Goal: Transaction & Acquisition: Purchase product/service

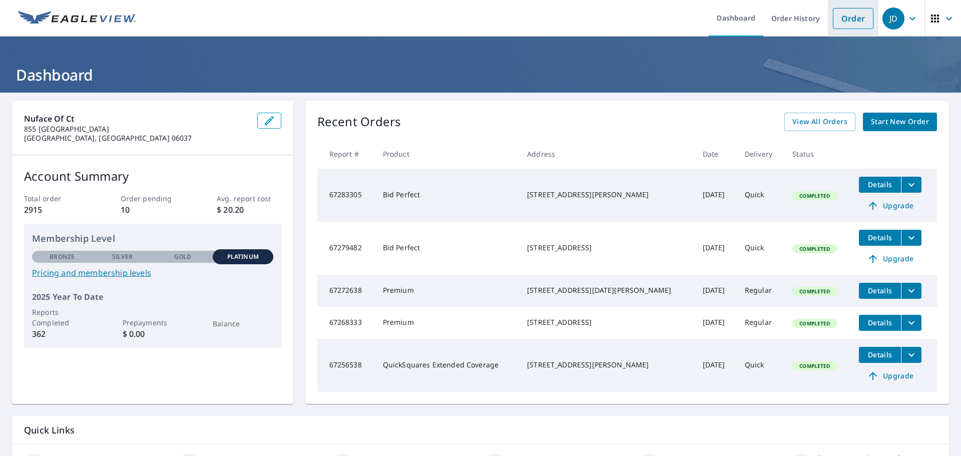
drag, startPoint x: 809, startPoint y: 15, endPoint x: 824, endPoint y: 15, distance: 15.0
click at [828, 15] on li "Order" at bounding box center [853, 18] width 51 height 37
click at [833, 26] on link "Order" at bounding box center [853, 18] width 41 height 21
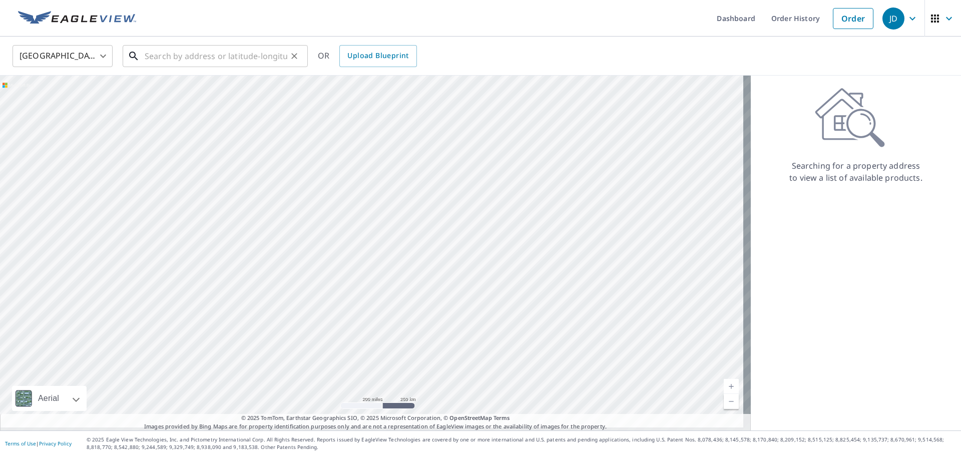
click at [177, 51] on input "text" at bounding box center [216, 56] width 143 height 28
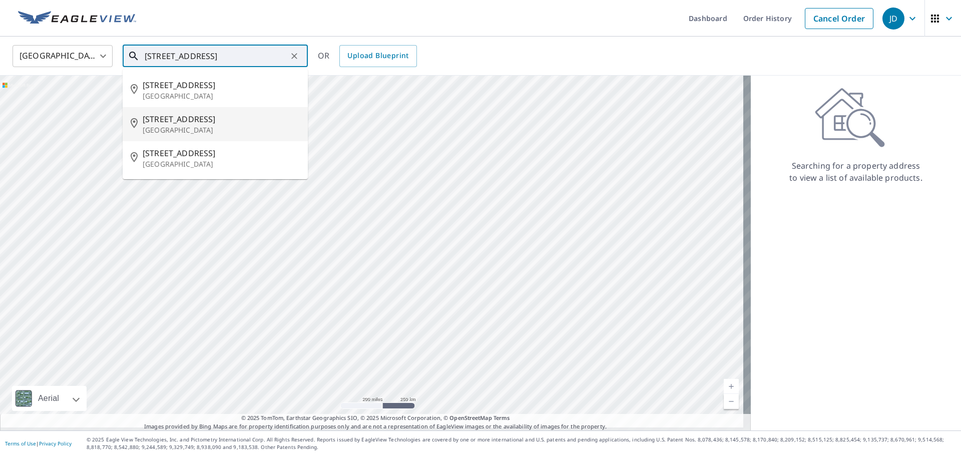
click at [190, 141] on li "[STREET_ADDRESS]" at bounding box center [215, 124] width 185 height 34
type input "[STREET_ADDRESS]"
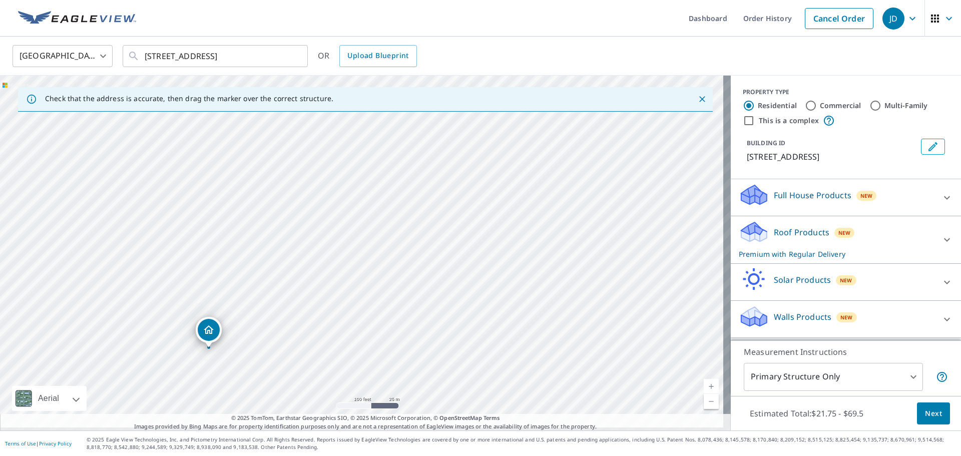
scroll to position [15, 0]
click at [941, 234] on icon at bounding box center [947, 240] width 12 height 12
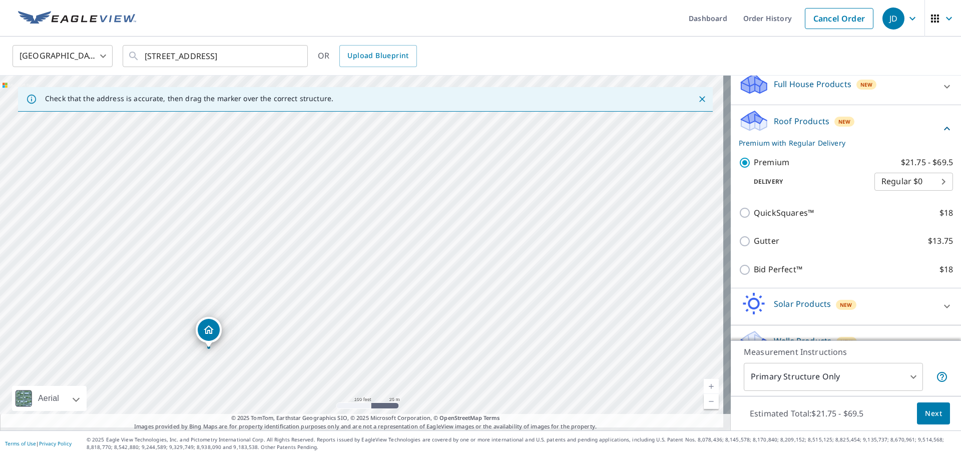
scroll to position [115, 0]
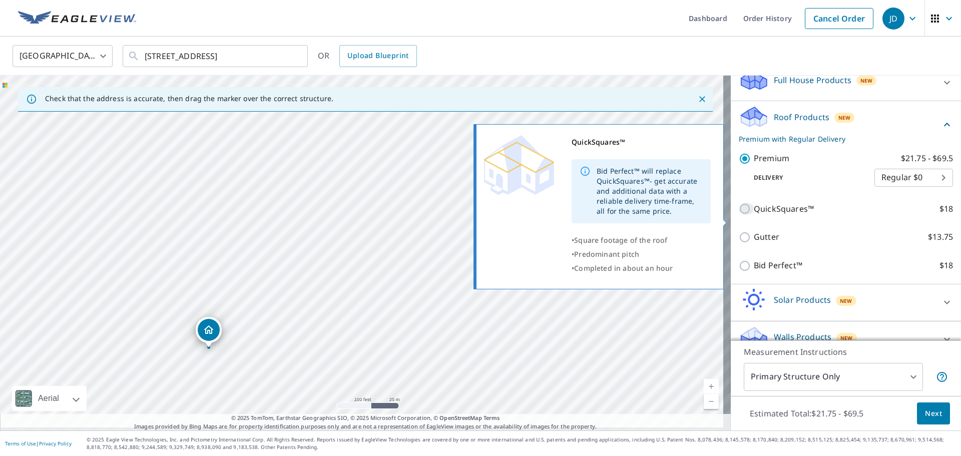
click at [739, 215] on input "QuickSquares™ $18" at bounding box center [746, 209] width 15 height 12
checkbox input "true"
checkbox input "false"
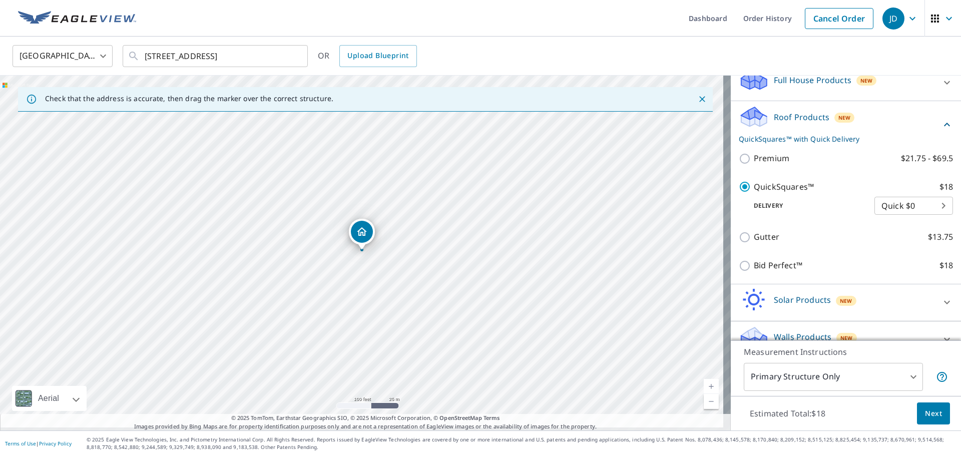
click at [925, 407] on span "Next" at bounding box center [933, 413] width 17 height 13
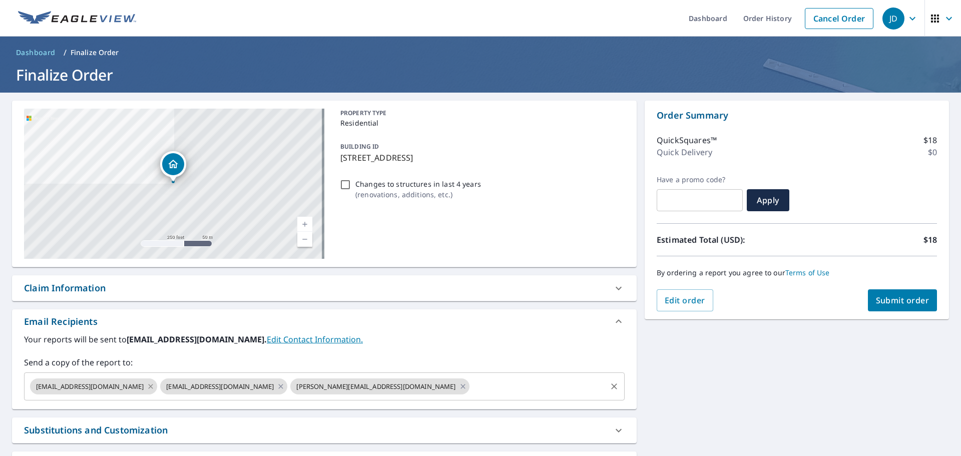
click at [147, 392] on icon at bounding box center [151, 386] width 8 height 11
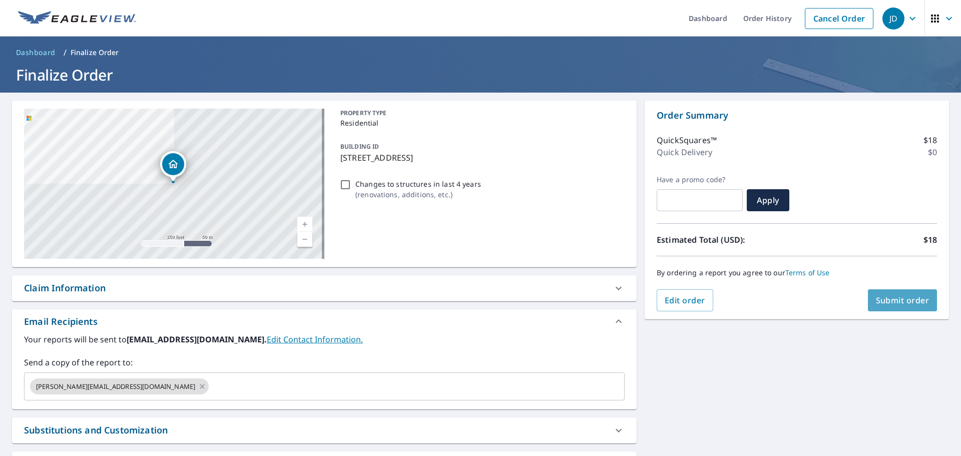
click at [876, 297] on span "Submit order" at bounding box center [903, 300] width 54 height 11
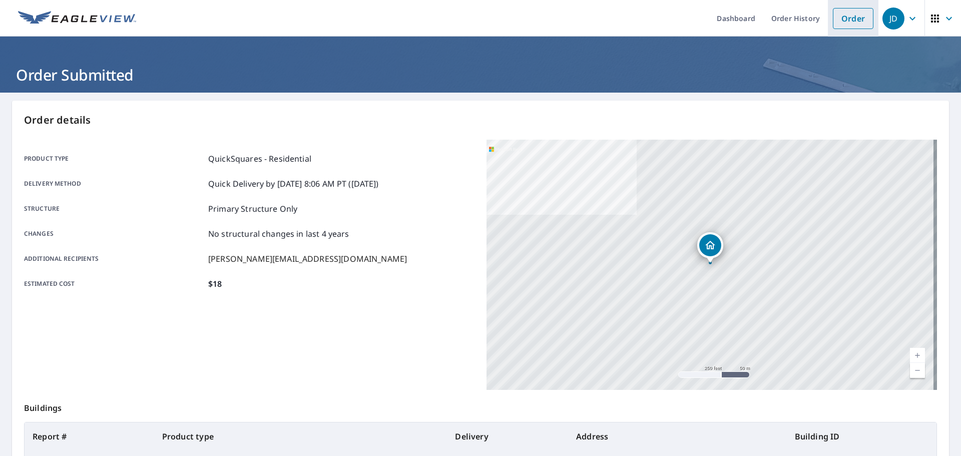
click at [840, 19] on link "Order" at bounding box center [853, 18] width 41 height 21
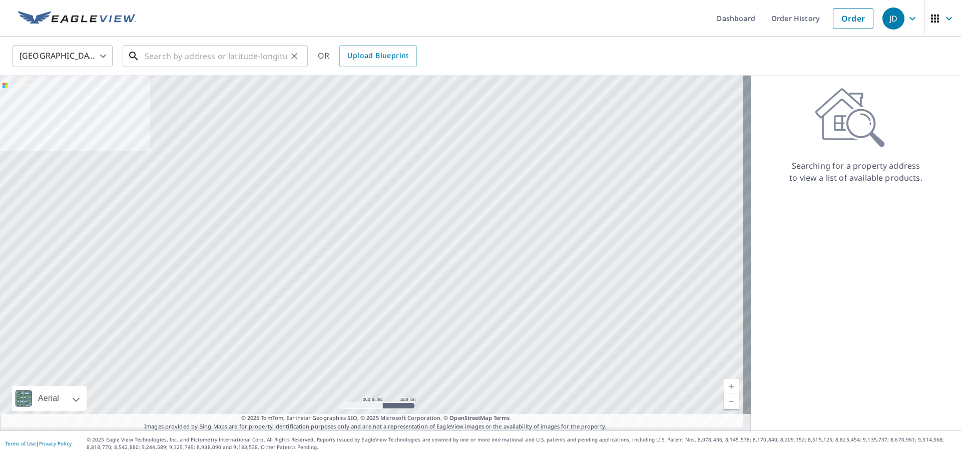
click at [242, 63] on input "text" at bounding box center [216, 56] width 143 height 28
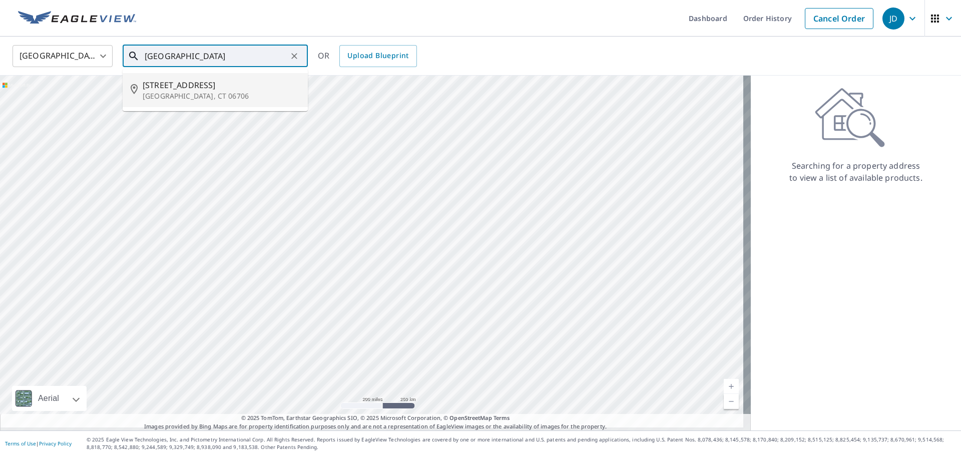
click at [206, 101] on p "[GEOGRAPHIC_DATA], CT 06706" at bounding box center [221, 96] width 157 height 10
type input "[STREET_ADDRESS]"
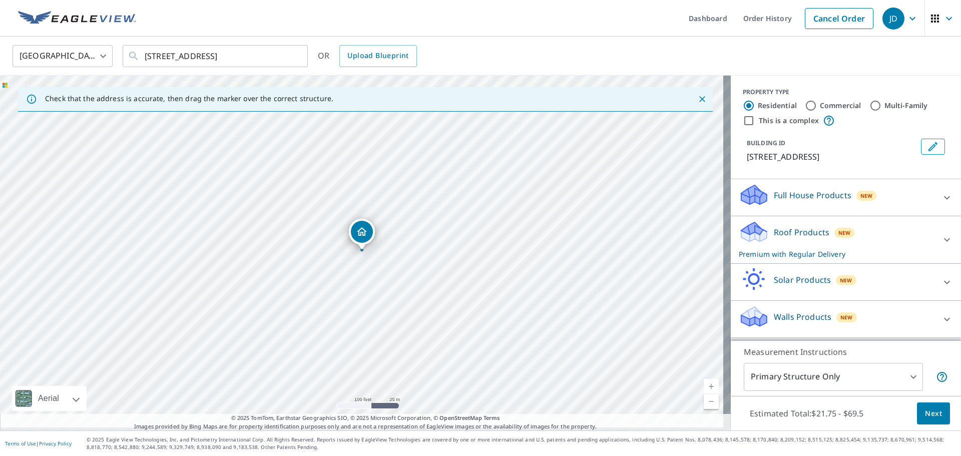
scroll to position [15, 0]
click at [794, 226] on p "Roof Products" at bounding box center [802, 232] width 56 height 12
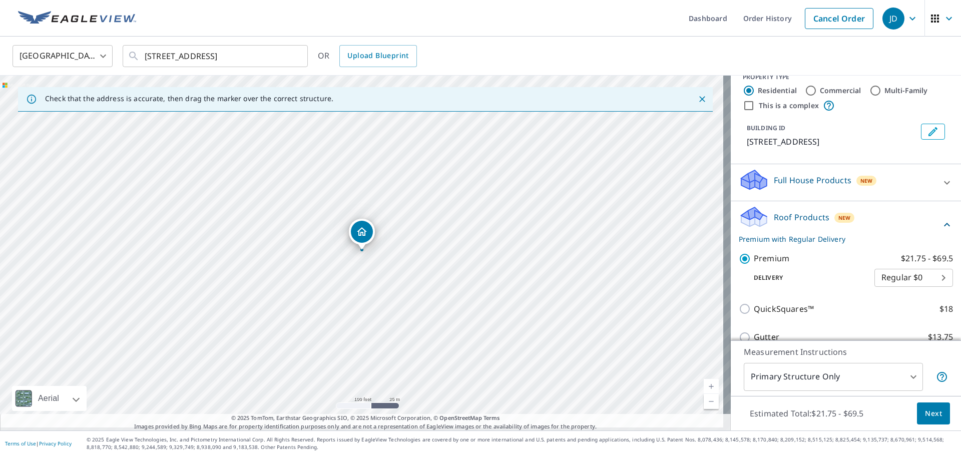
scroll to position [65, 0]
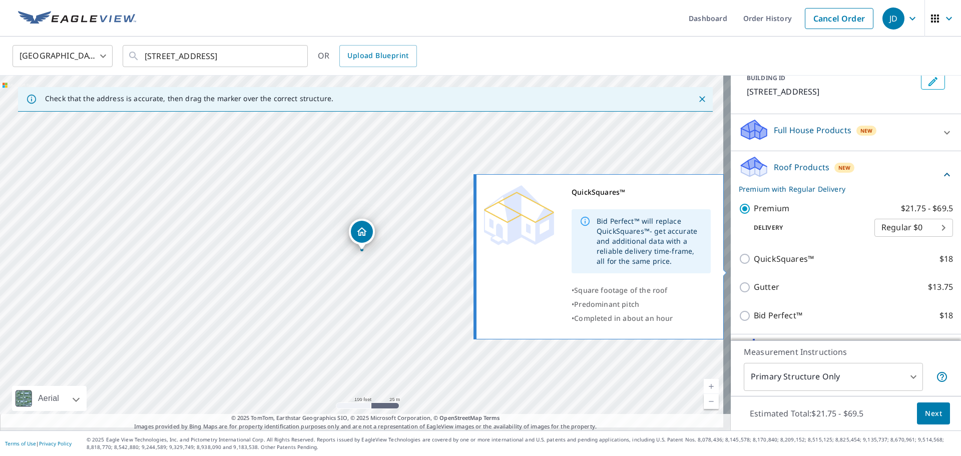
click at [739, 264] on input "QuickSquares™ $18" at bounding box center [746, 259] width 15 height 12
checkbox input "true"
checkbox input "false"
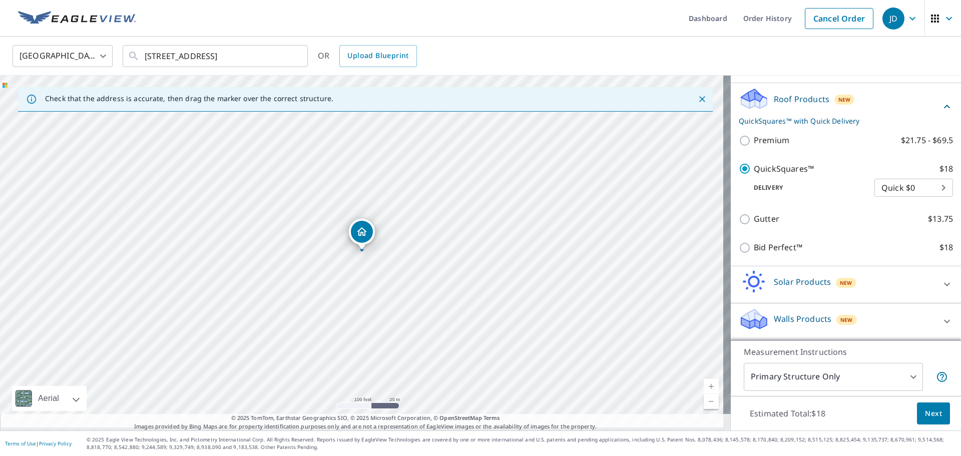
scroll to position [163, 0]
click at [925, 407] on span "Next" at bounding box center [933, 413] width 17 height 13
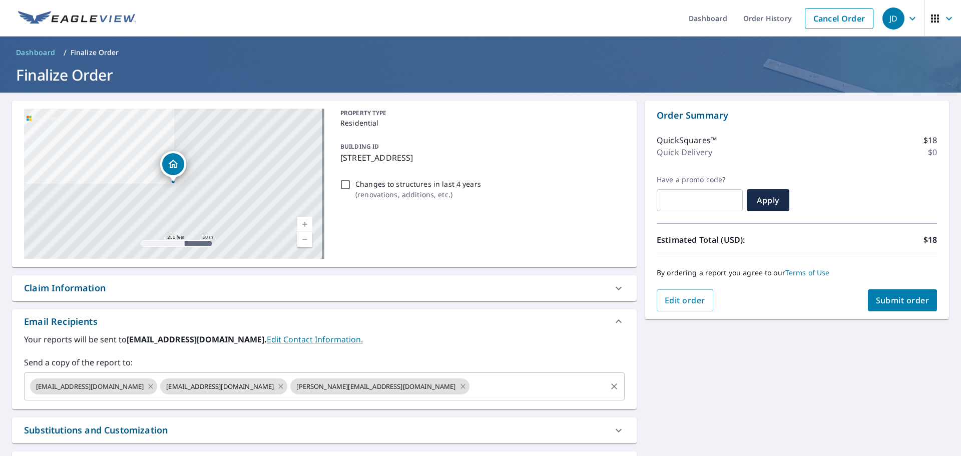
click at [147, 392] on icon at bounding box center [151, 386] width 8 height 11
click at [902, 304] on span "Submit order" at bounding box center [903, 300] width 54 height 11
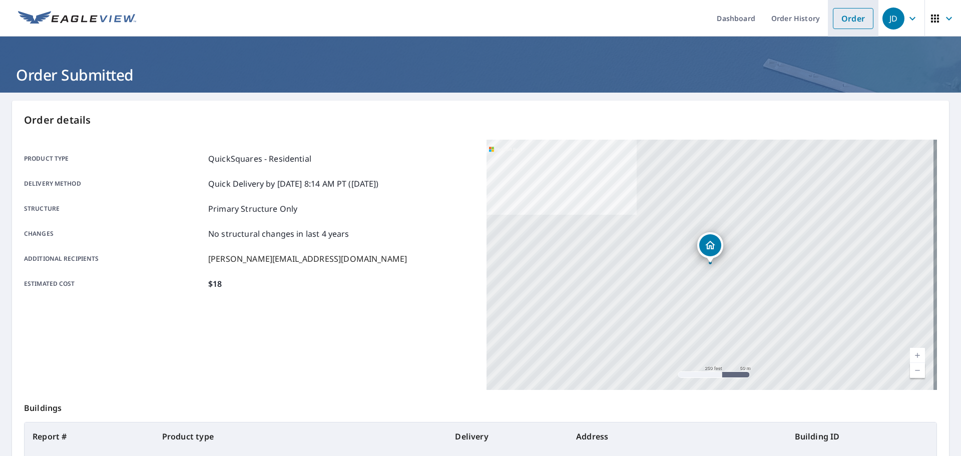
click at [852, 25] on link "Order" at bounding box center [853, 18] width 41 height 21
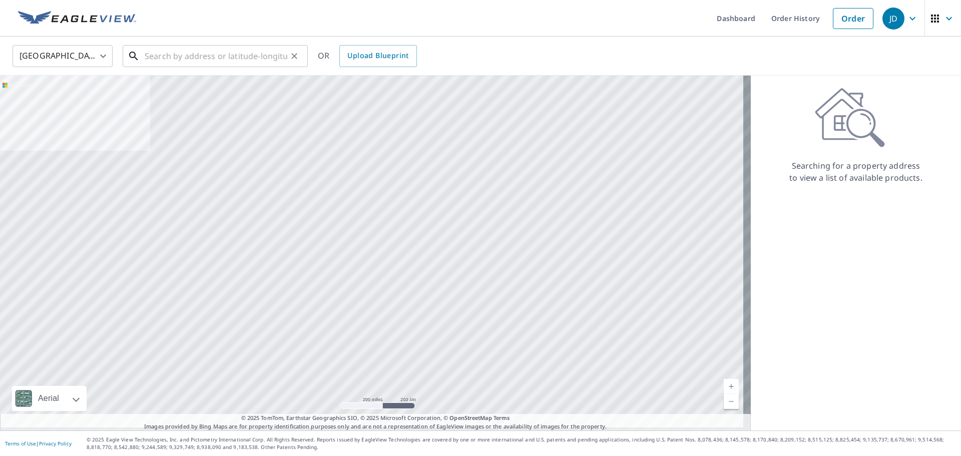
click at [155, 61] on input "text" at bounding box center [216, 56] width 143 height 28
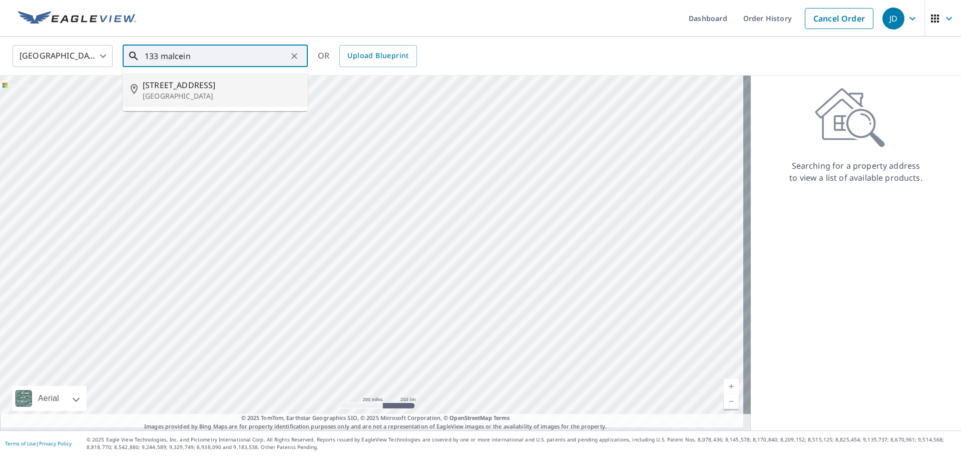
click at [213, 90] on span "[STREET_ADDRESS]" at bounding box center [221, 85] width 157 height 12
type input "[STREET_ADDRESS][PERSON_NAME]"
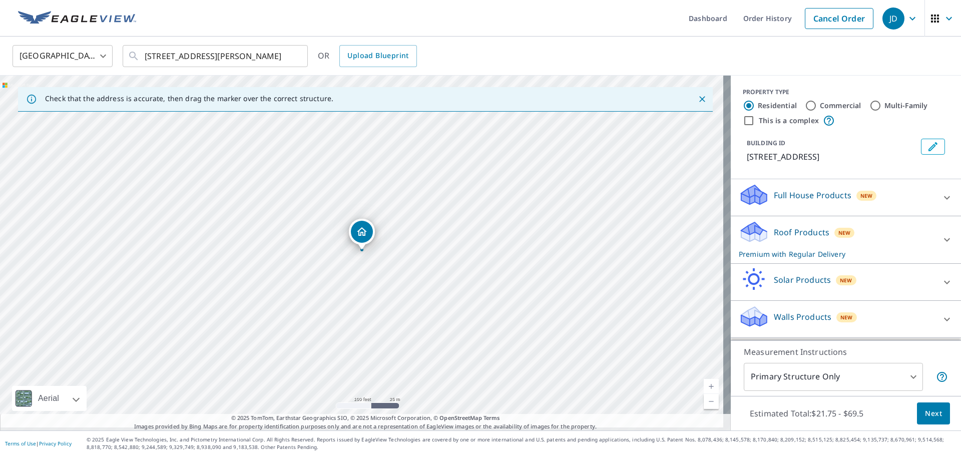
click at [796, 237] on p "Roof Products" at bounding box center [802, 232] width 56 height 12
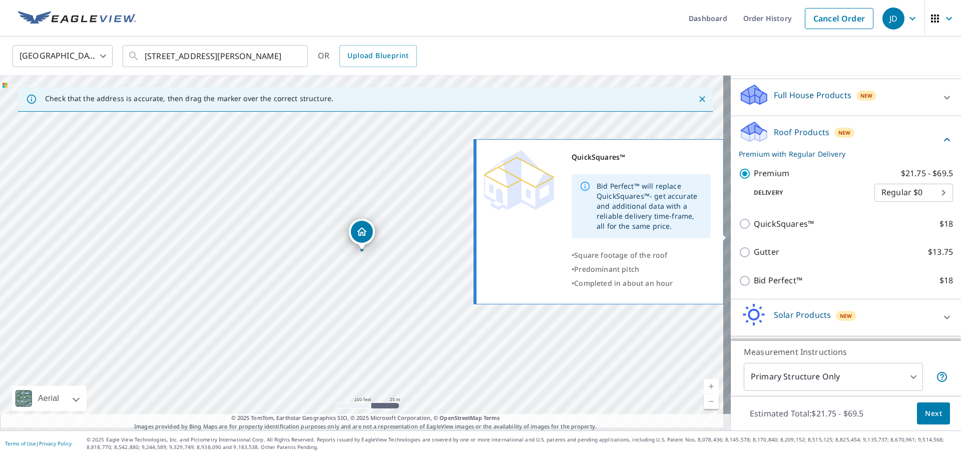
click at [739, 230] on input "QuickSquares™ $18" at bounding box center [746, 224] width 15 height 12
checkbox input "true"
checkbox input "false"
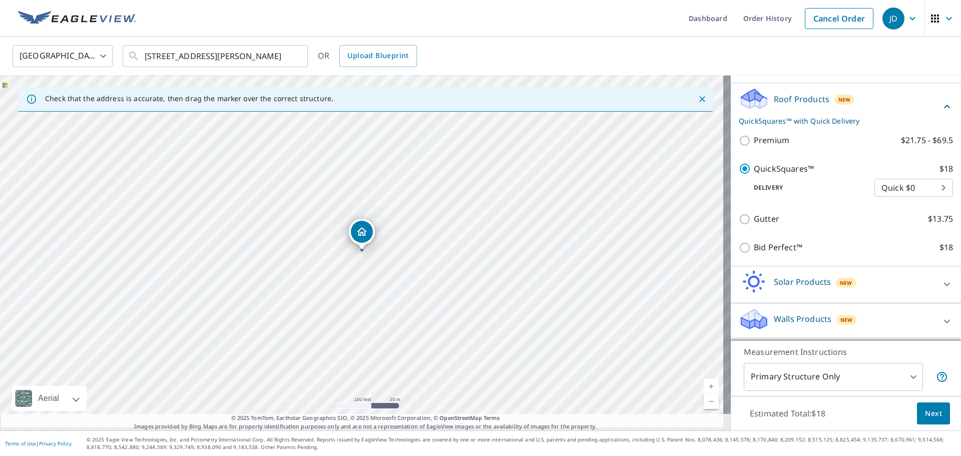
scroll to position [163, 0]
click at [929, 414] on span "Next" at bounding box center [933, 413] width 17 height 13
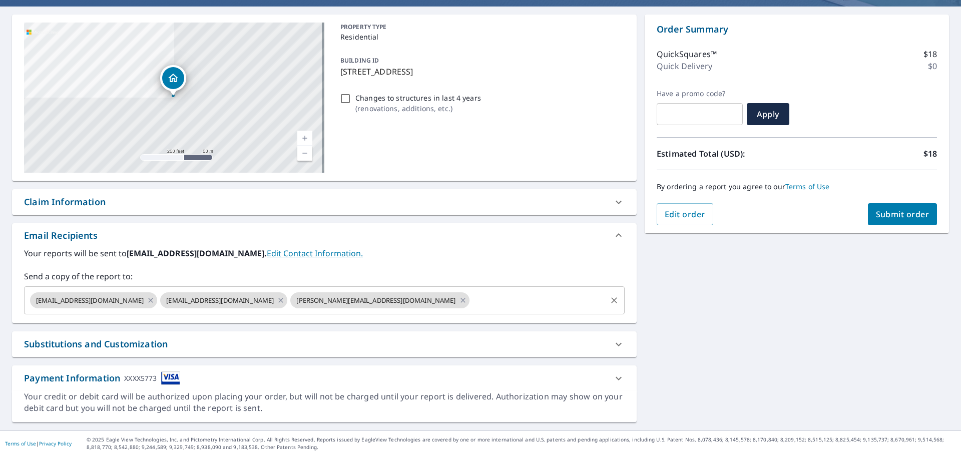
scroll to position [100, 0]
click at [147, 295] on icon at bounding box center [151, 300] width 8 height 11
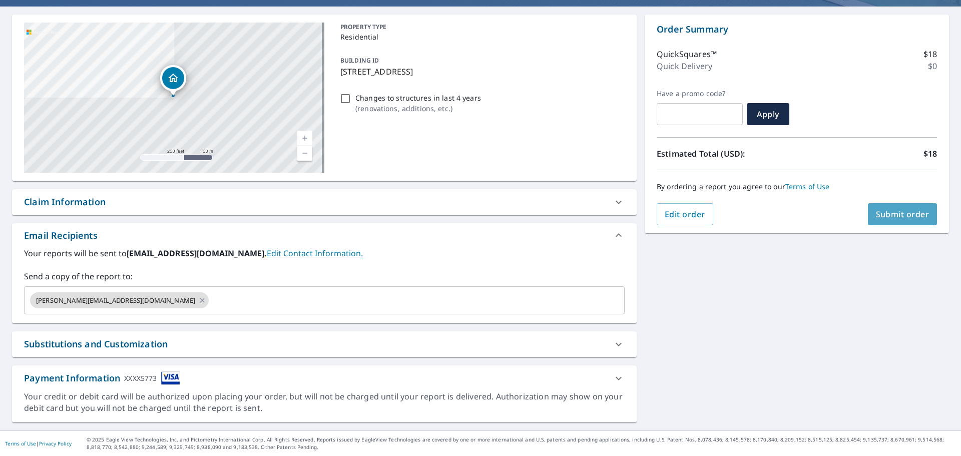
click at [891, 206] on button "Submit order" at bounding box center [903, 214] width 70 height 22
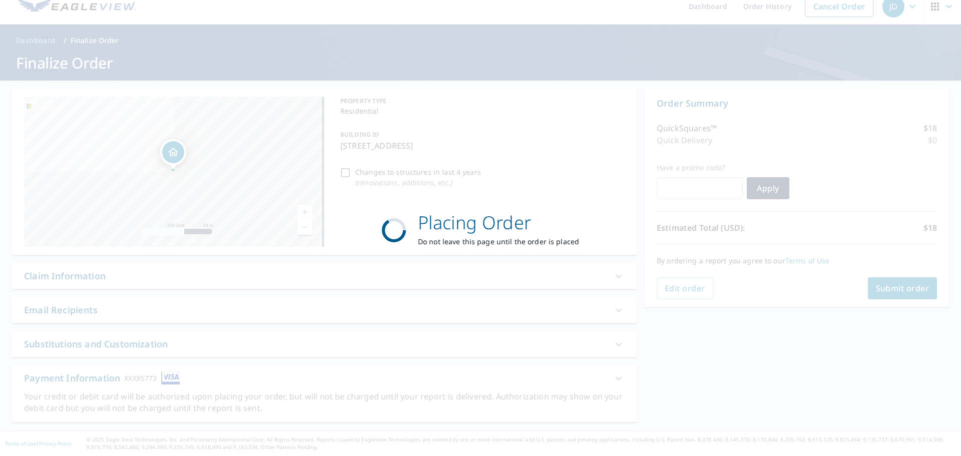
scroll to position [27, 0]
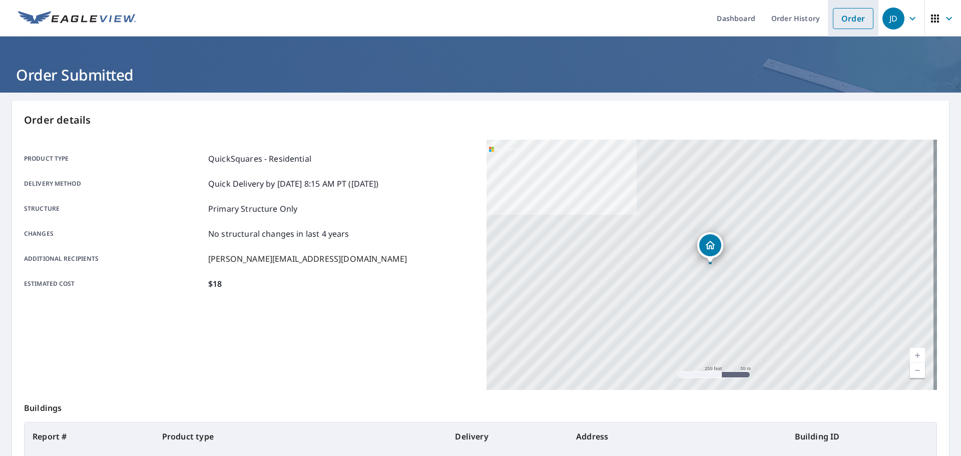
click at [833, 17] on link "Order" at bounding box center [853, 18] width 41 height 21
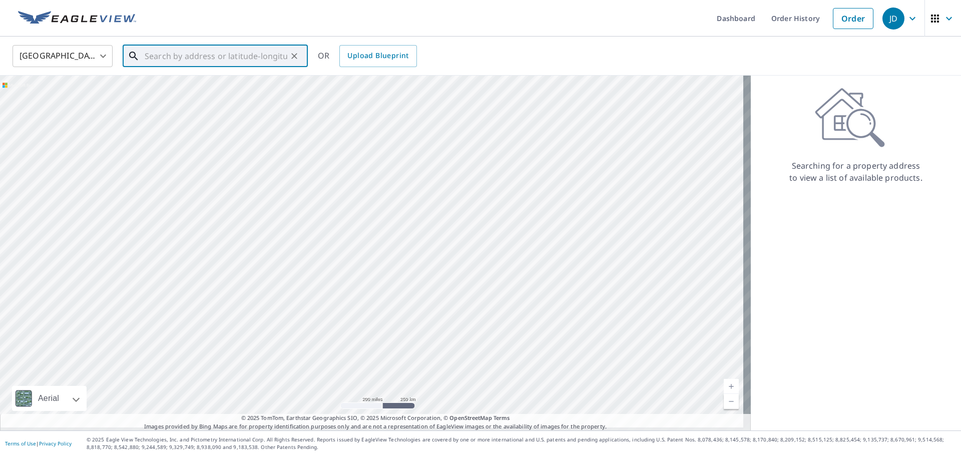
click at [236, 65] on input "text" at bounding box center [216, 56] width 143 height 28
click at [223, 89] on span "17 Fall Brk" at bounding box center [221, 85] width 157 height 12
type input "[STREET_ADDRESS]"
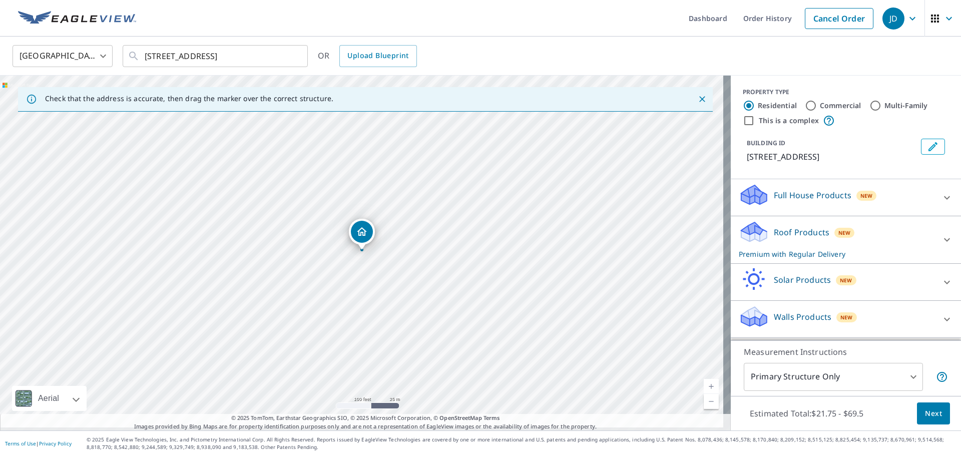
click at [798, 238] on p "Roof Products" at bounding box center [802, 232] width 56 height 12
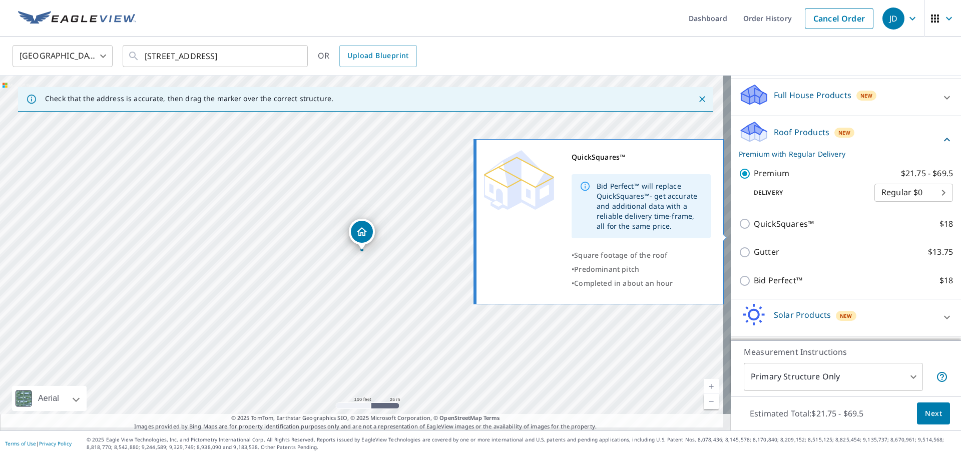
click at [741, 230] on input "QuickSquares™ $18" at bounding box center [746, 224] width 15 height 12
checkbox input "true"
checkbox input "false"
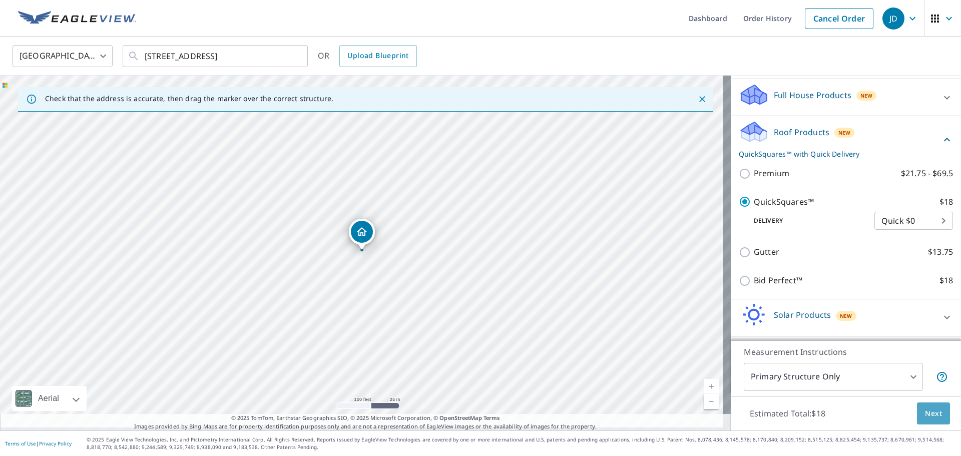
click at [917, 409] on button "Next" at bounding box center [933, 413] width 33 height 23
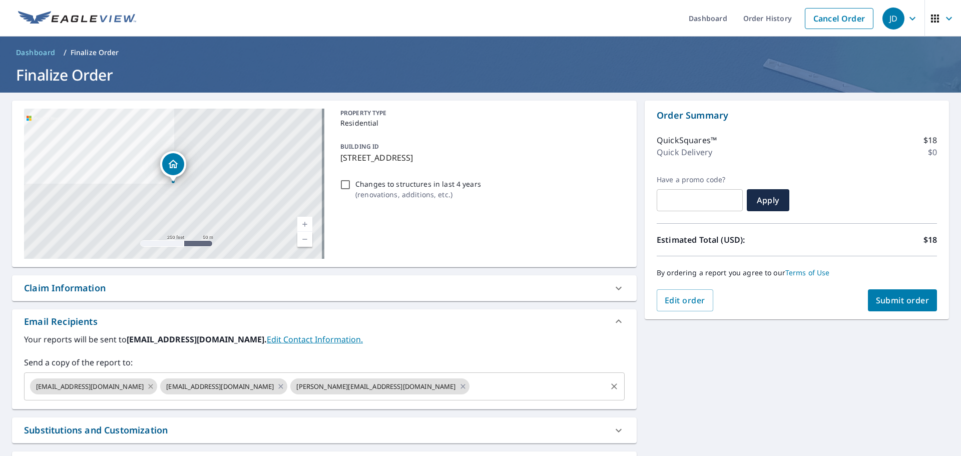
click at [149, 388] on icon at bounding box center [151, 386] width 5 height 5
click at [147, 390] on icon at bounding box center [151, 386] width 8 height 11
click at [879, 300] on span "Submit order" at bounding box center [903, 300] width 54 height 11
